Goal: Transaction & Acquisition: Purchase product/service

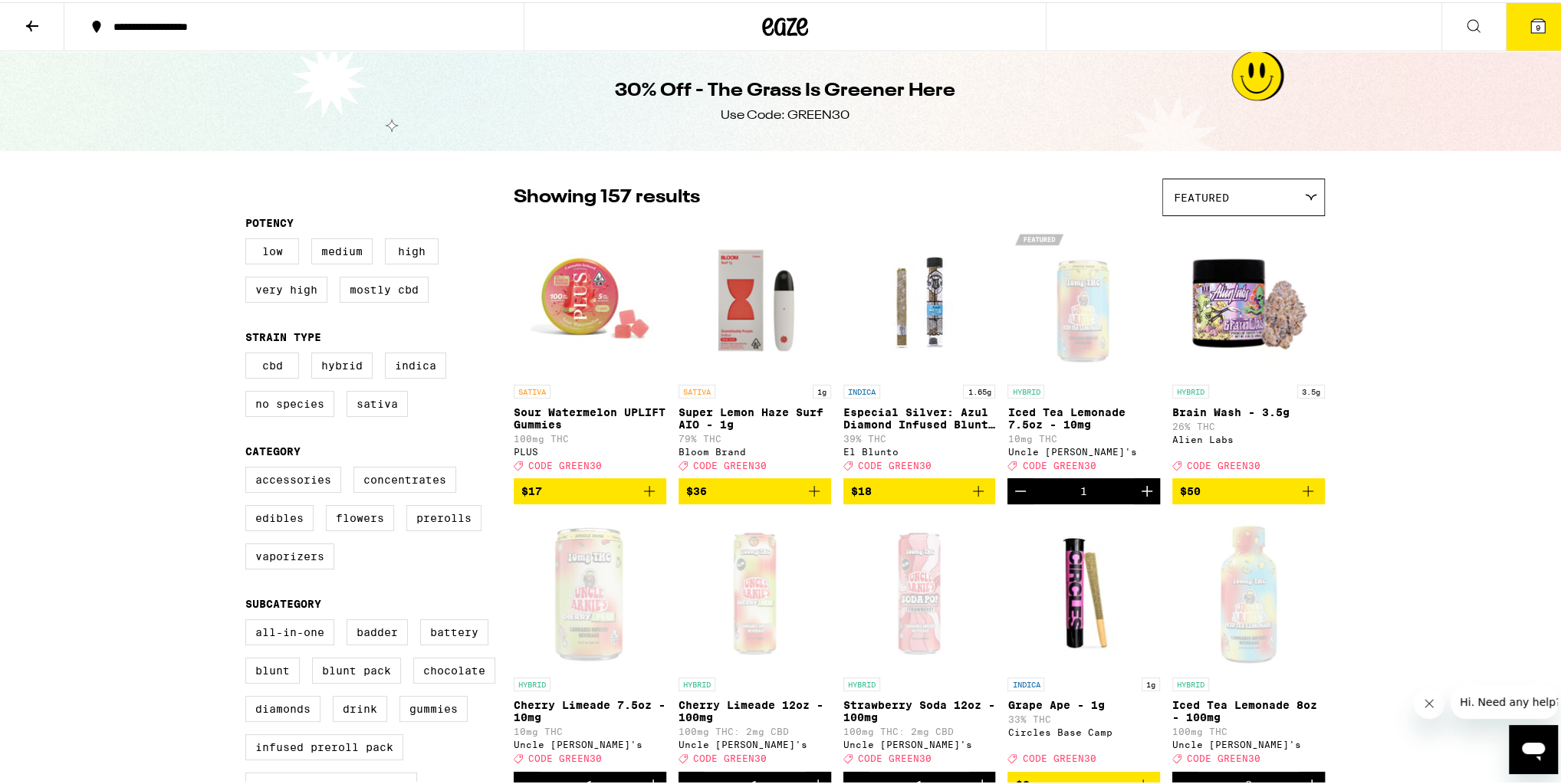
click at [1535, 22] on span "9" at bounding box center [1537, 26] width 5 height 9
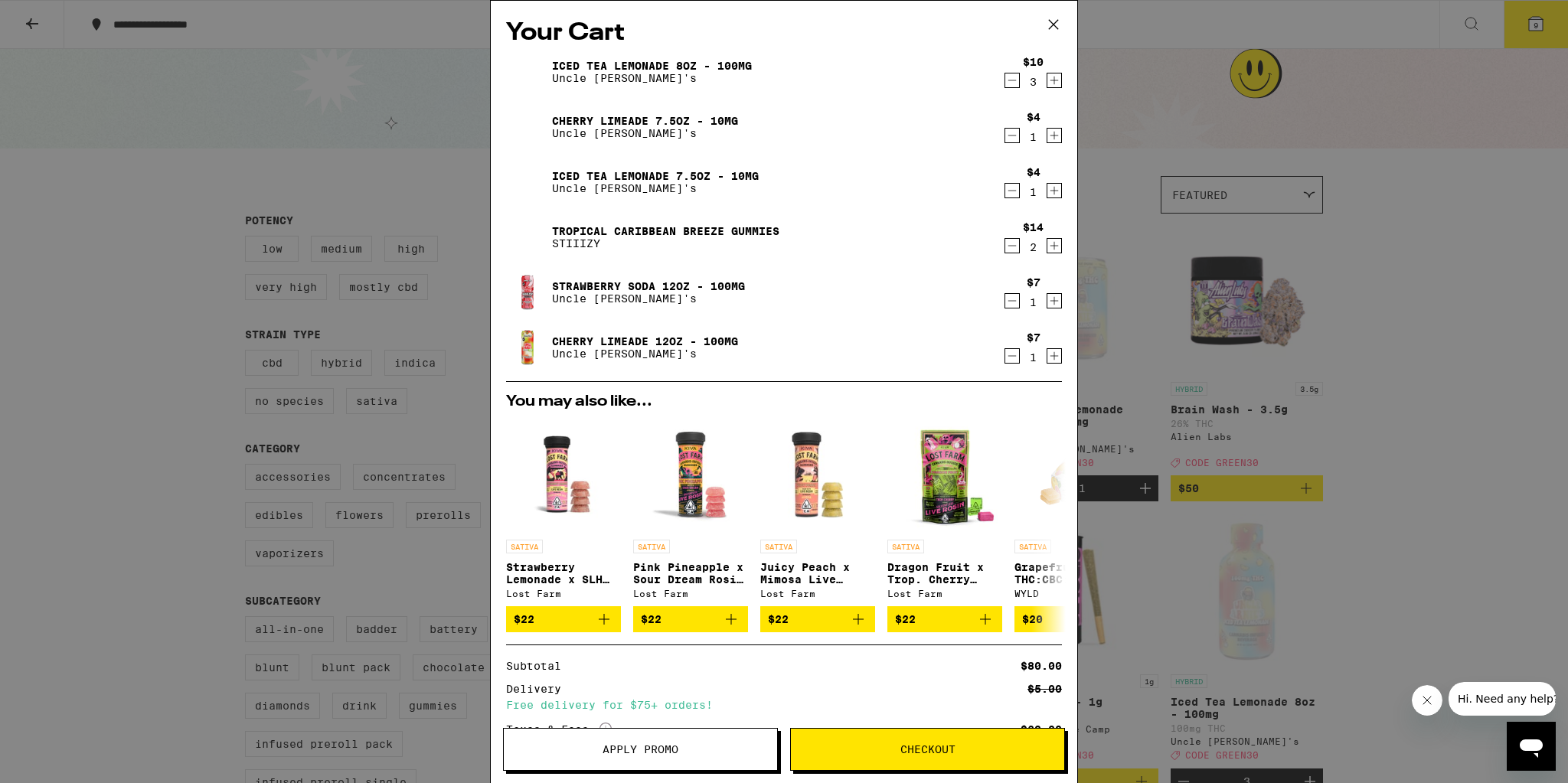
click at [1051, 25] on icon at bounding box center [1054, 25] width 23 height 23
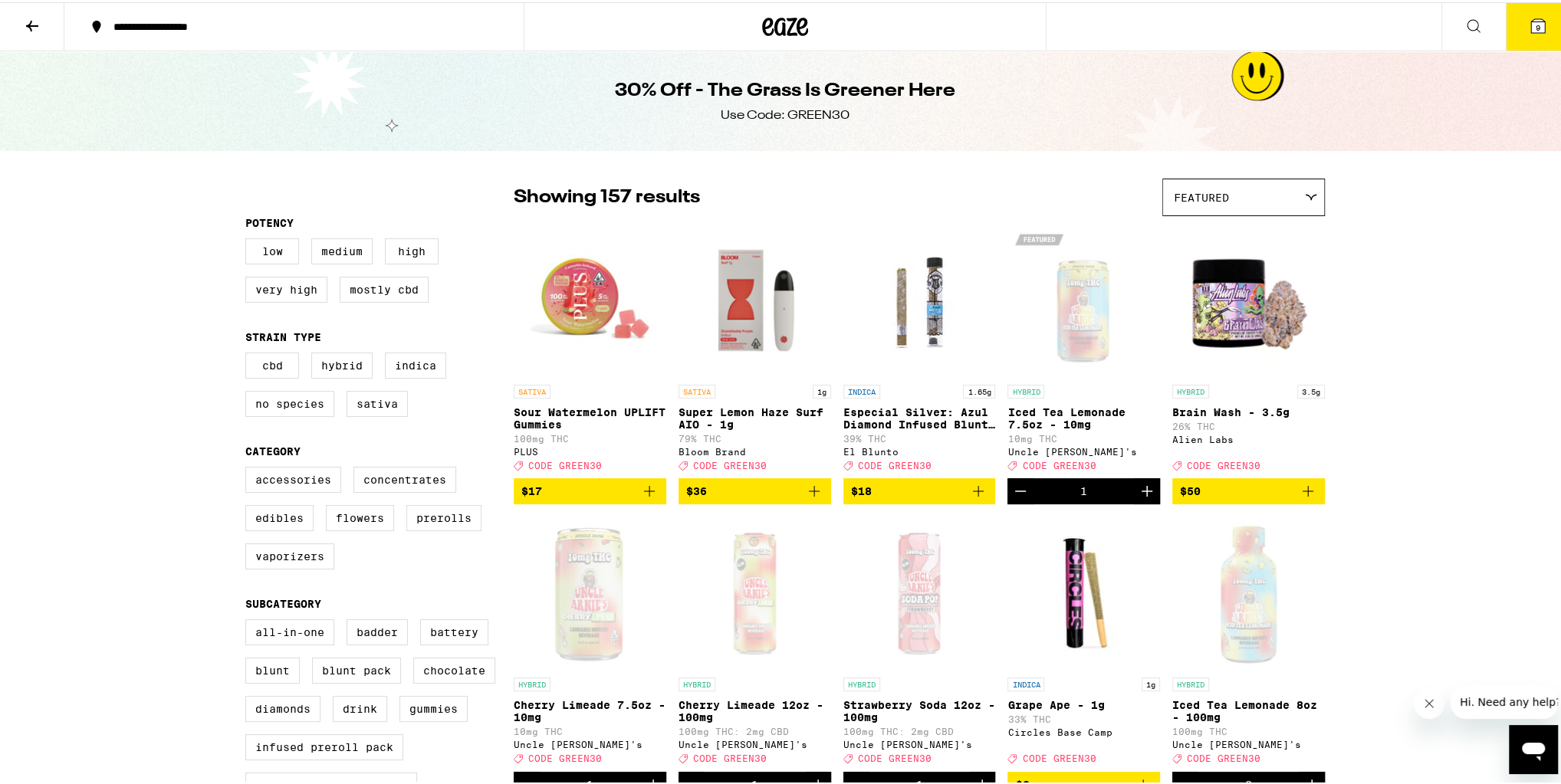
click at [1512, 18] on button "9" at bounding box center [1538, 25] width 64 height 47
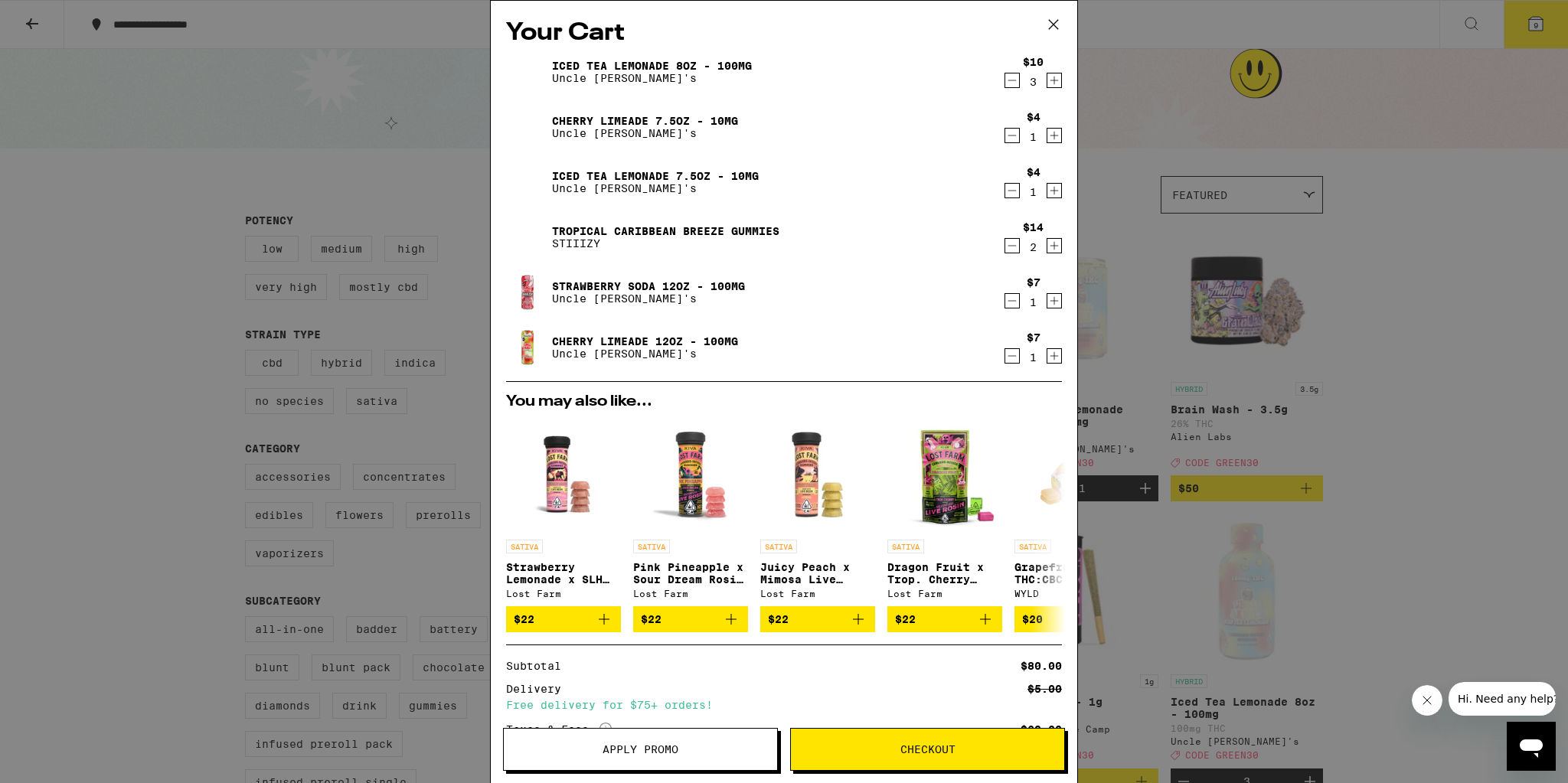
click at [910, 746] on span "Checkout" at bounding box center [928, 749] width 55 height 10
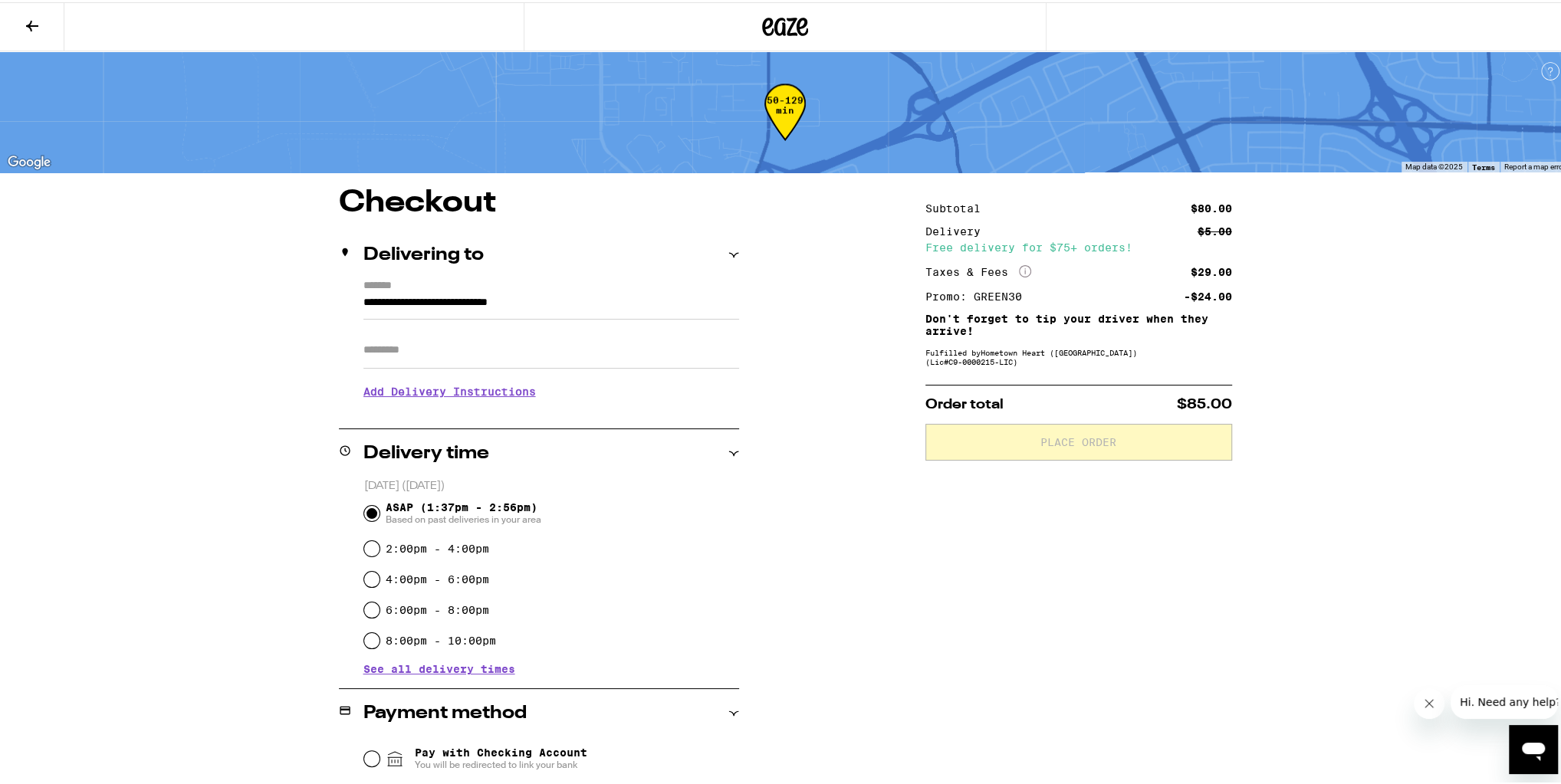
click at [476, 399] on h3 "Add Delivery Instructions" at bounding box center [551, 389] width 376 height 35
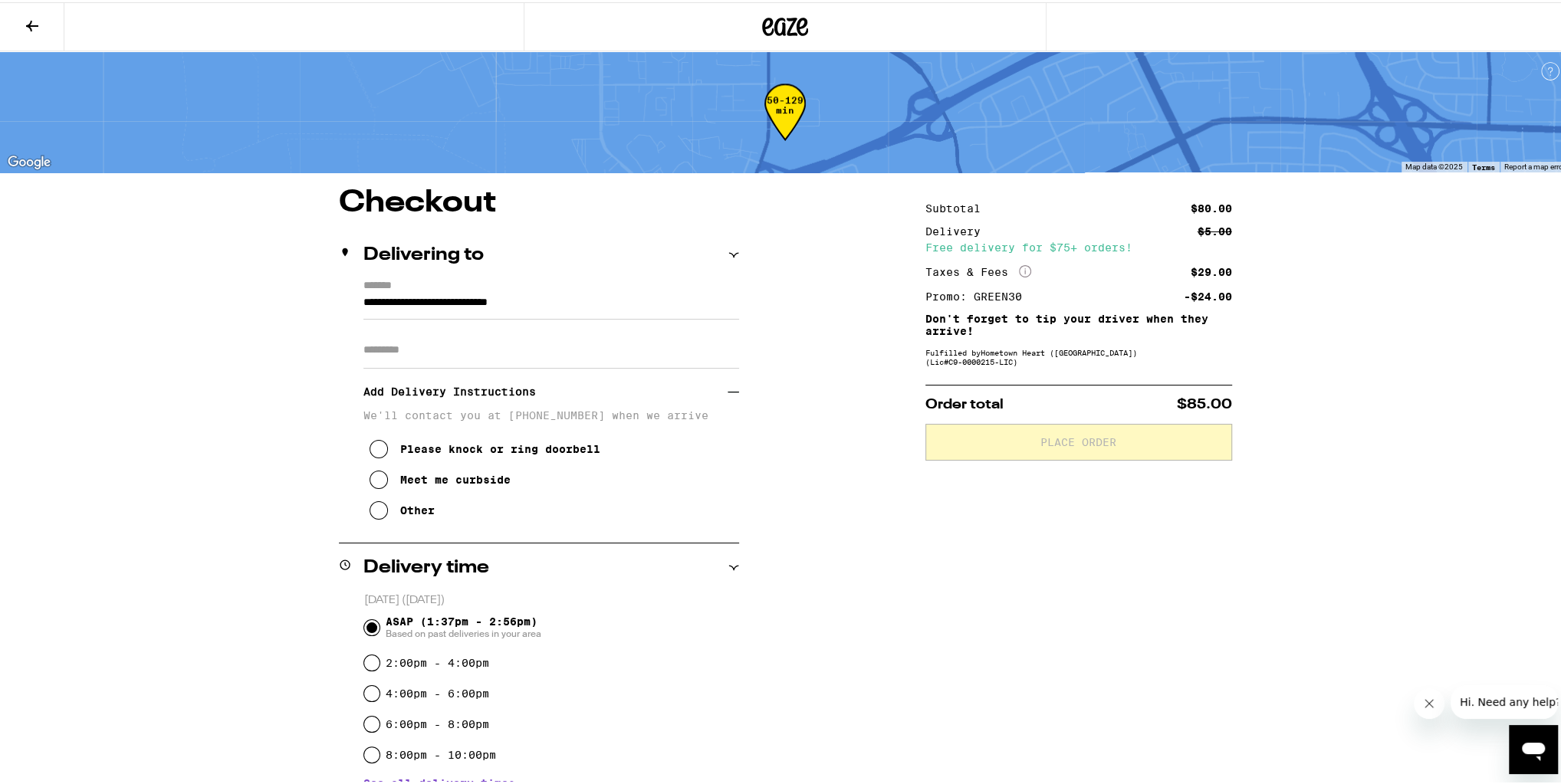
click at [401, 507] on div "Other" at bounding box center [418, 508] width 34 height 12
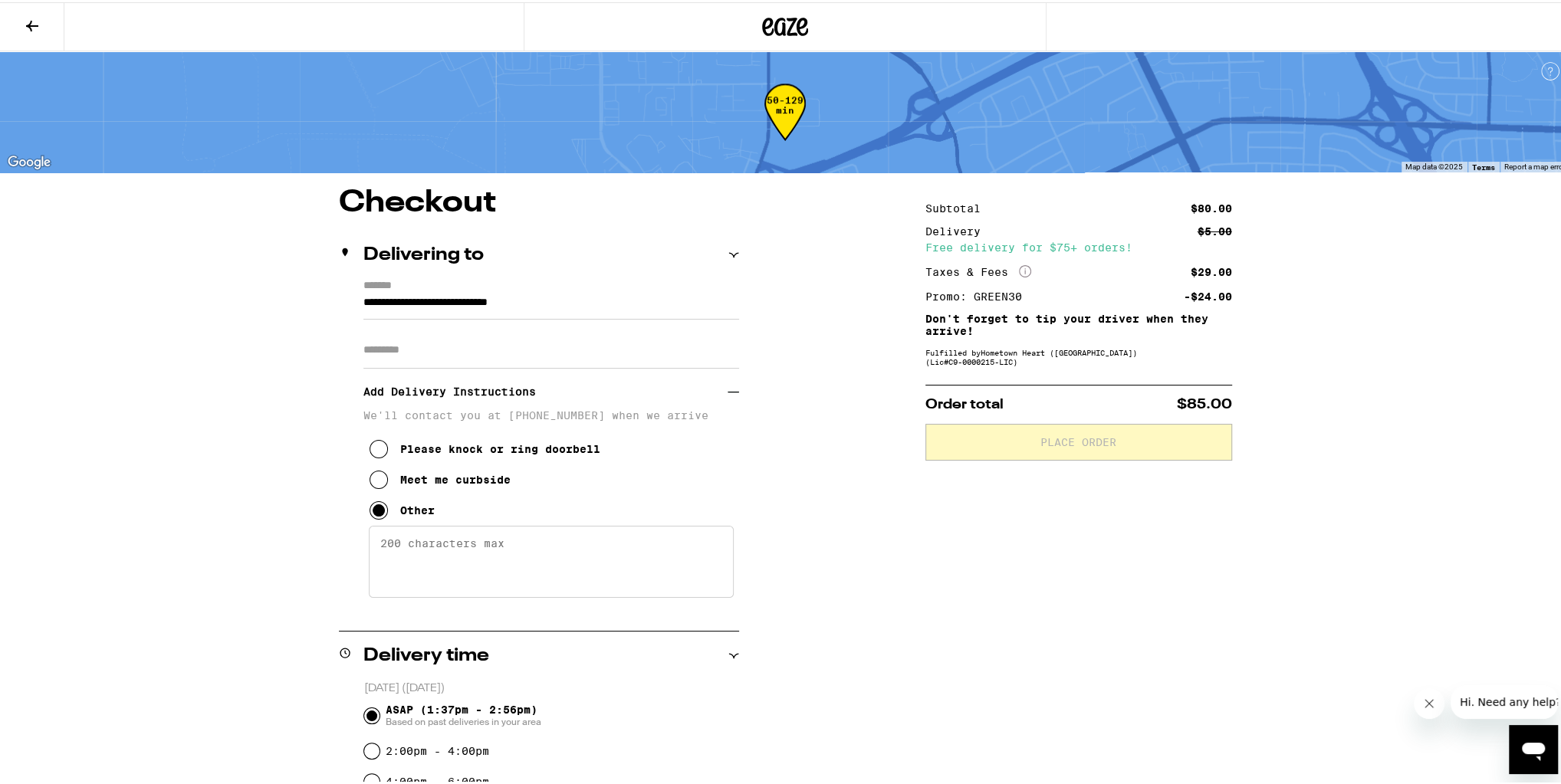
click at [440, 545] on textarea "Enter any other delivery instructions you want driver to know" at bounding box center [550, 560] width 365 height 72
drag, startPoint x: 483, startPoint y: 547, endPoint x: 452, endPoint y: 544, distance: 31.1
click at [452, 544] on textarea "Company is front of the main street. My car is a beige 4 door Lexus sedan." at bounding box center [550, 560] width 365 height 72
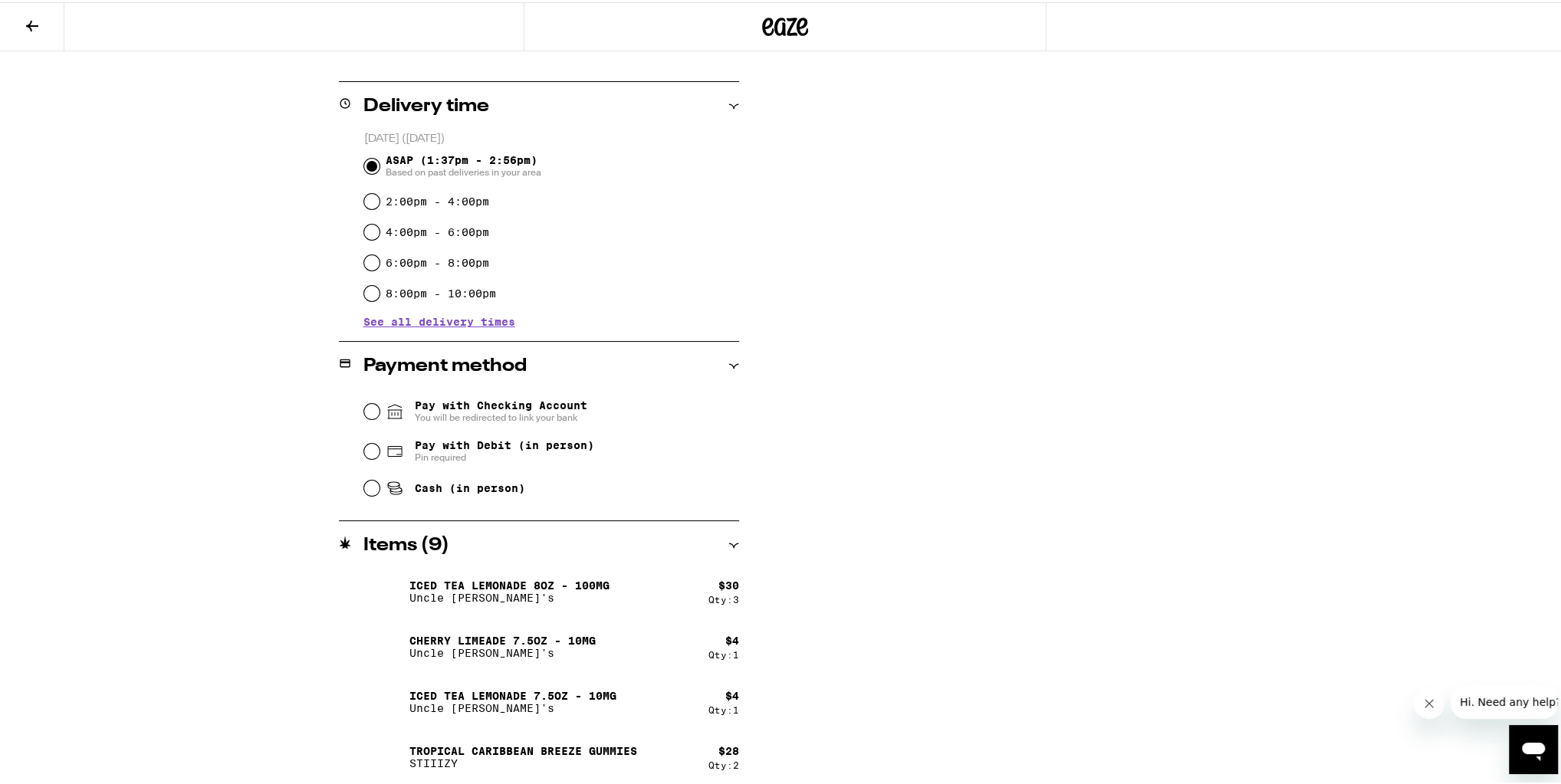
scroll to position [552, 0]
type textarea "Company is next to the [GEOGRAPHIC_DATA]. My car is a beige 4 door Lexus sedan."
click at [374, 488] on div "Cash (in person)" at bounding box center [552, 484] width 375 height 34
click at [371, 486] on input "Cash (in person)" at bounding box center [372, 484] width 15 height 15
radio input "true"
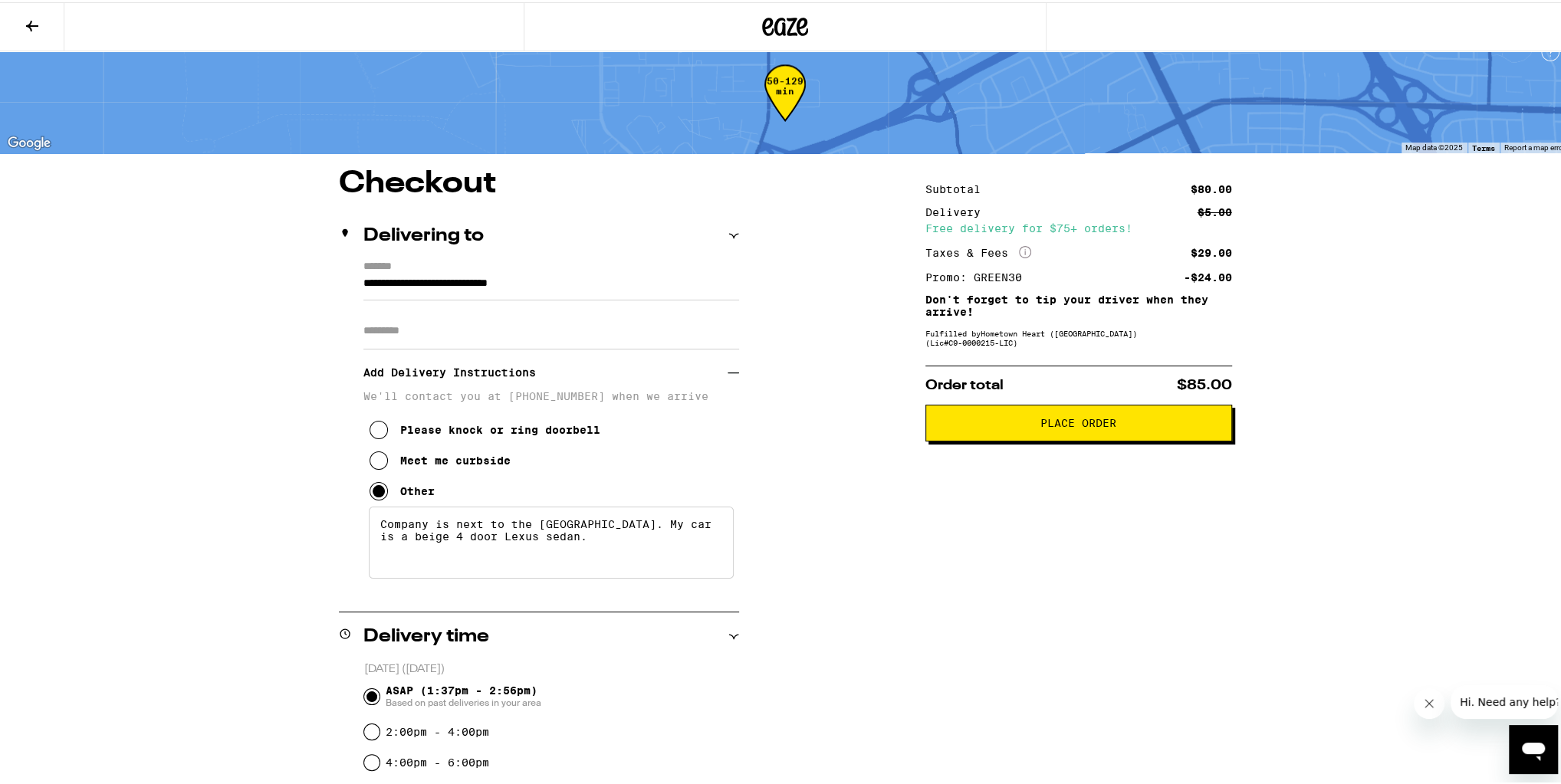
scroll to position [0, 0]
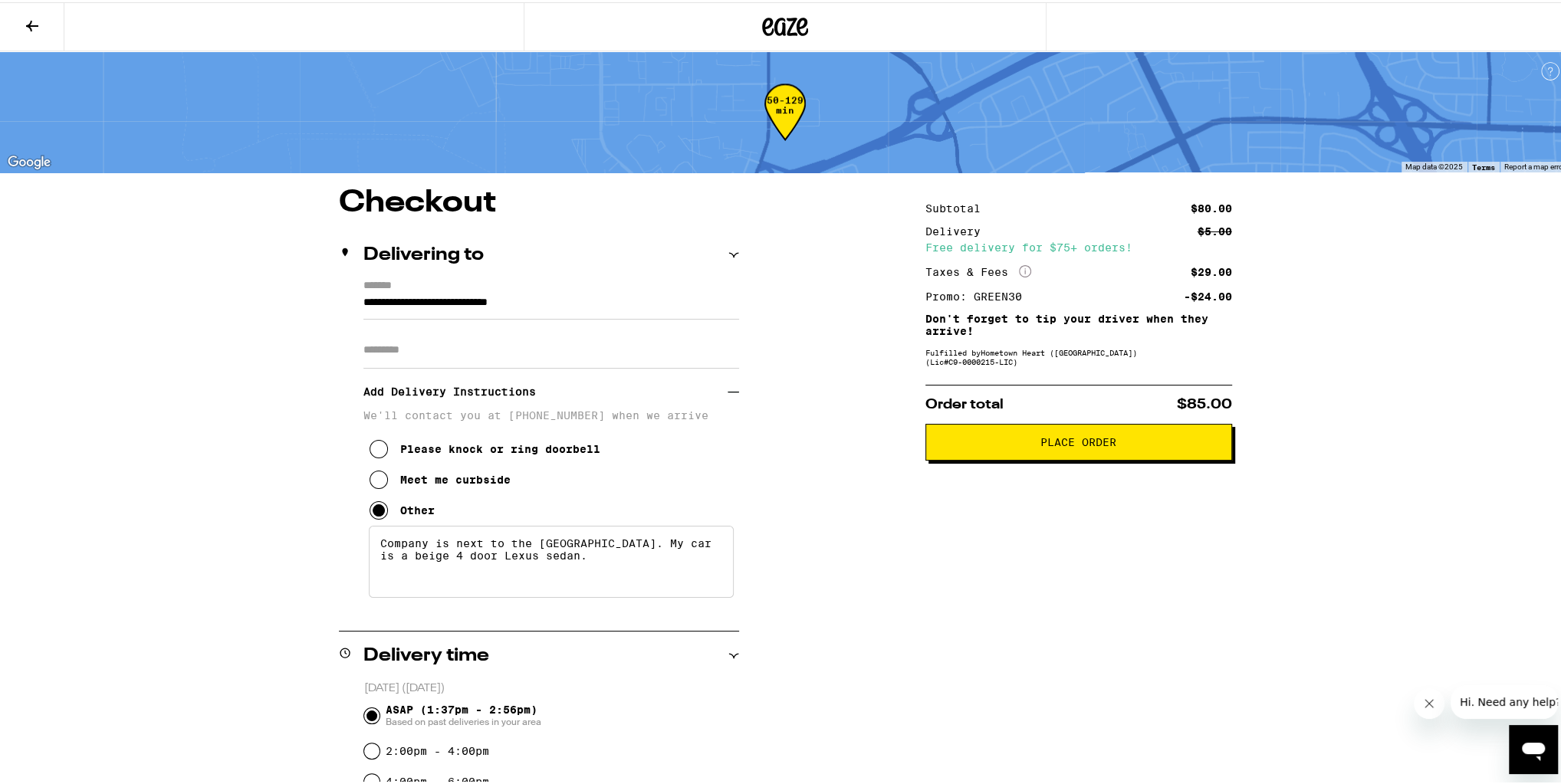
click at [1091, 445] on span "Place Order" at bounding box center [1078, 439] width 76 height 10
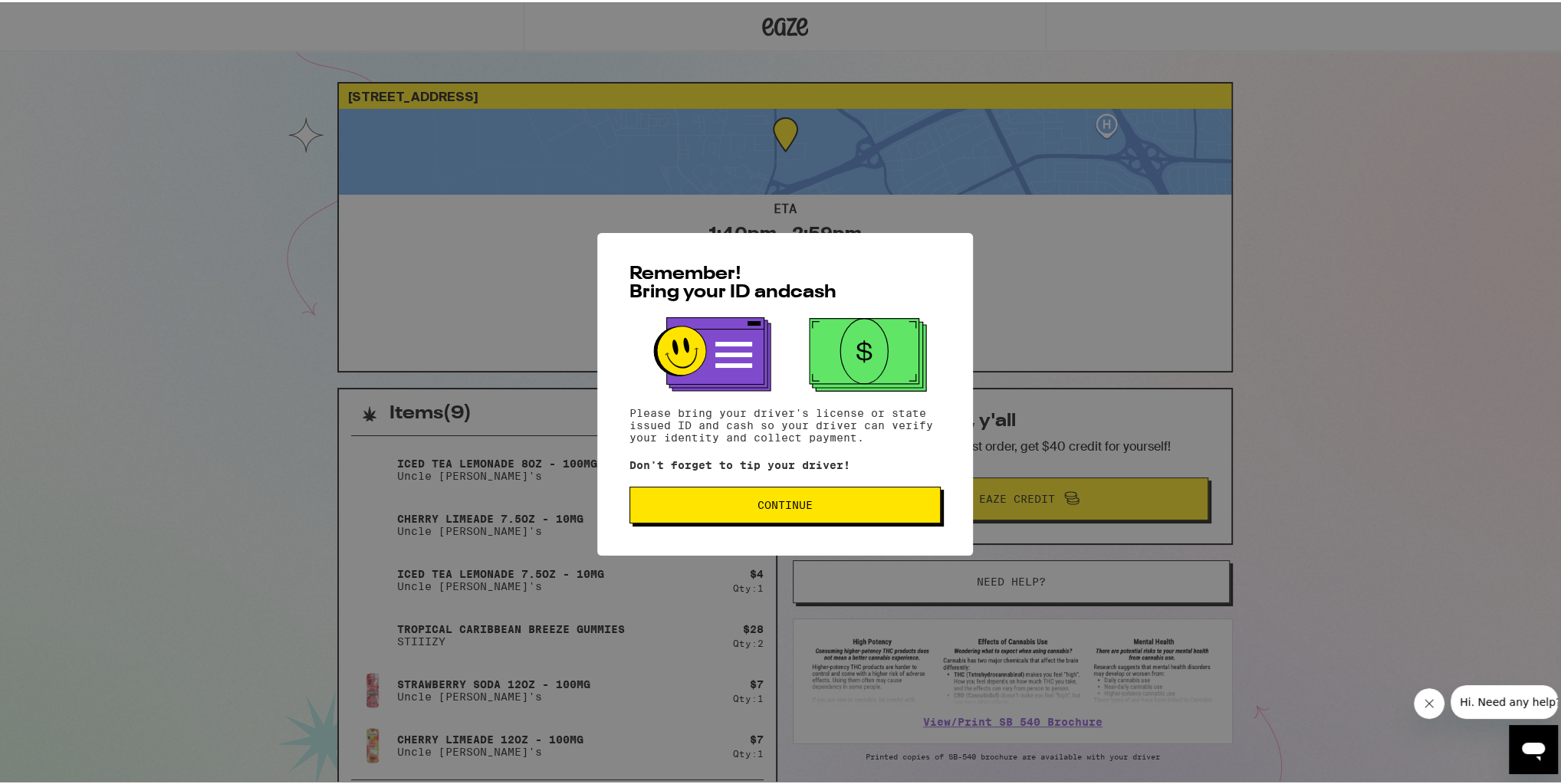
click at [819, 492] on button "Continue" at bounding box center [785, 503] width 312 height 37
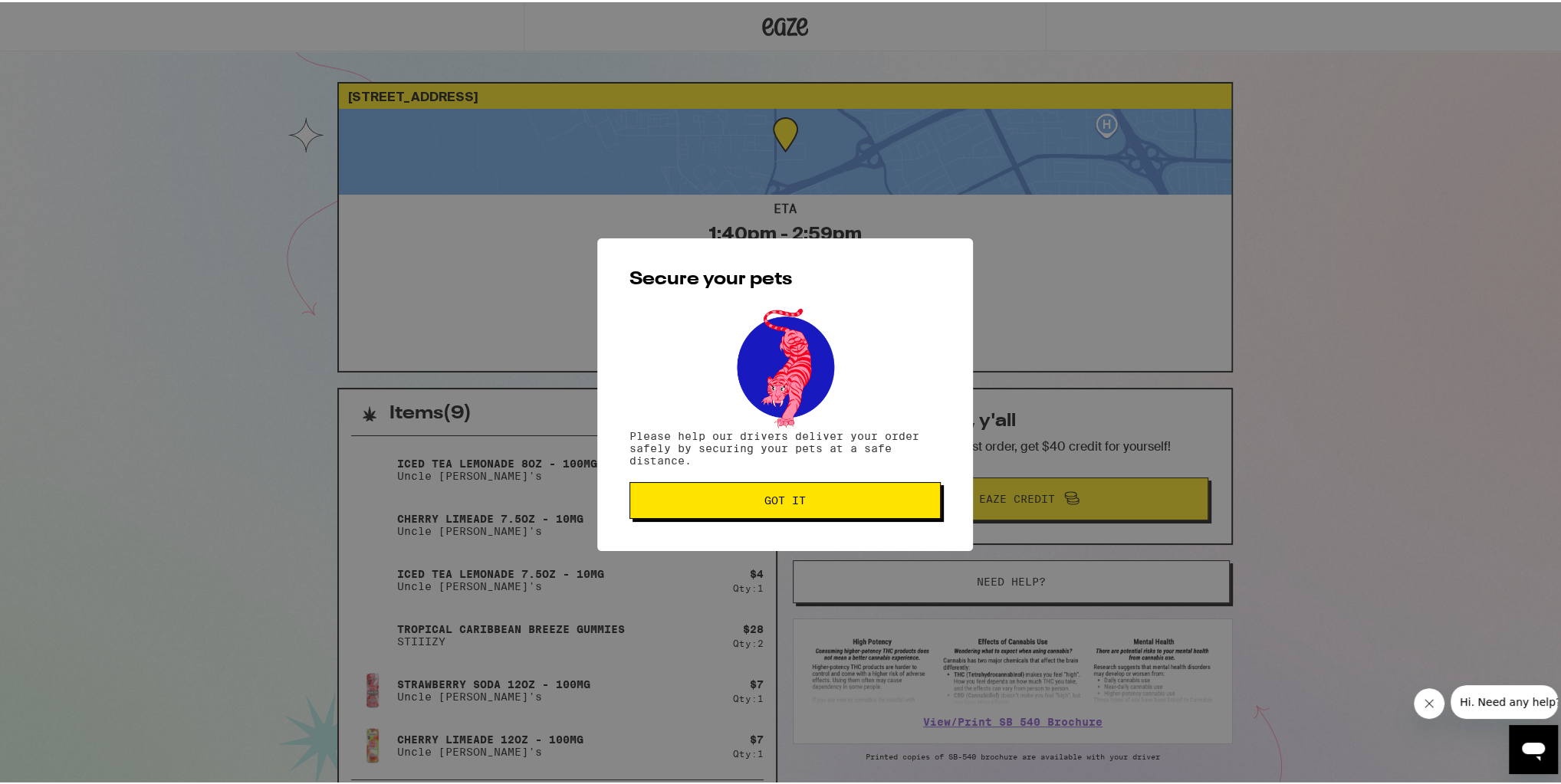
click at [782, 481] on div "Secure your pets Please help our drivers deliver your order safely by securing …" at bounding box center [785, 392] width 376 height 312
click at [780, 492] on button "Got it" at bounding box center [785, 498] width 312 height 37
